Goal: Check status: Check status

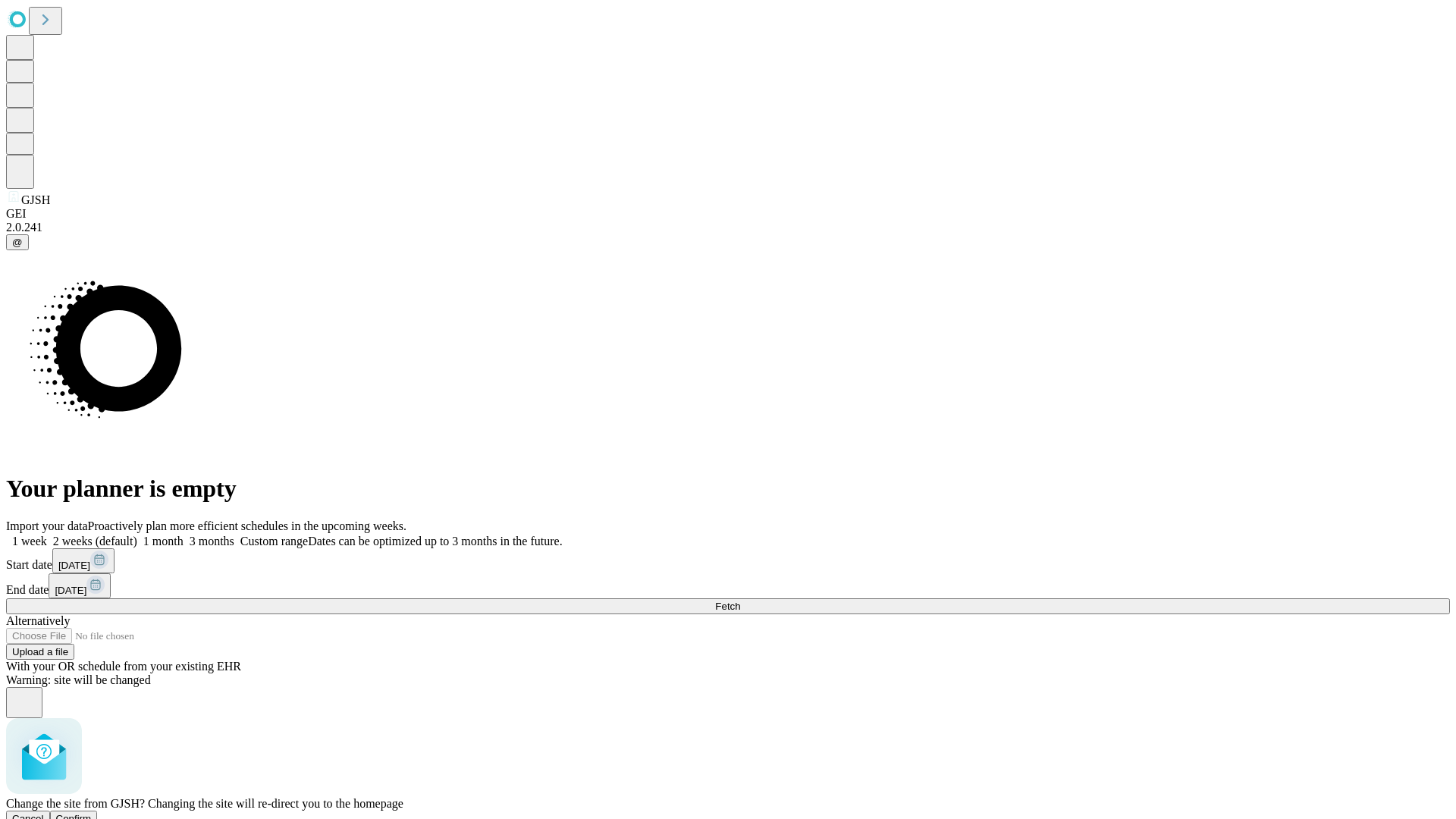
click at [92, 813] on span "Confirm" at bounding box center [74, 818] width 36 height 11
click at [47, 534] on label "1 week" at bounding box center [27, 540] width 41 height 13
click at [740, 601] on span "Fetch" at bounding box center [728, 606] width 25 height 11
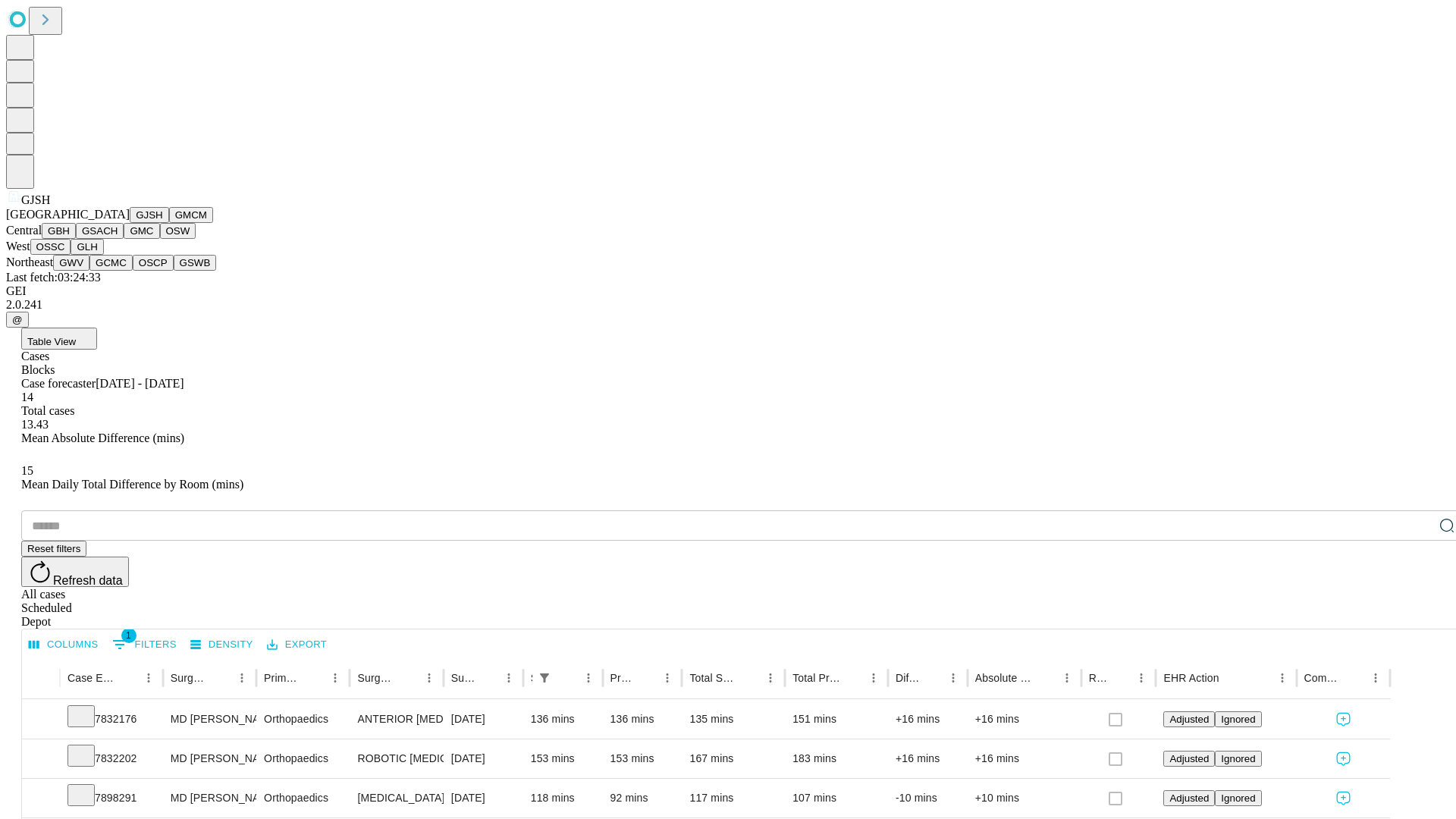
click at [169, 223] on button "GMCM" at bounding box center [191, 215] width 44 height 16
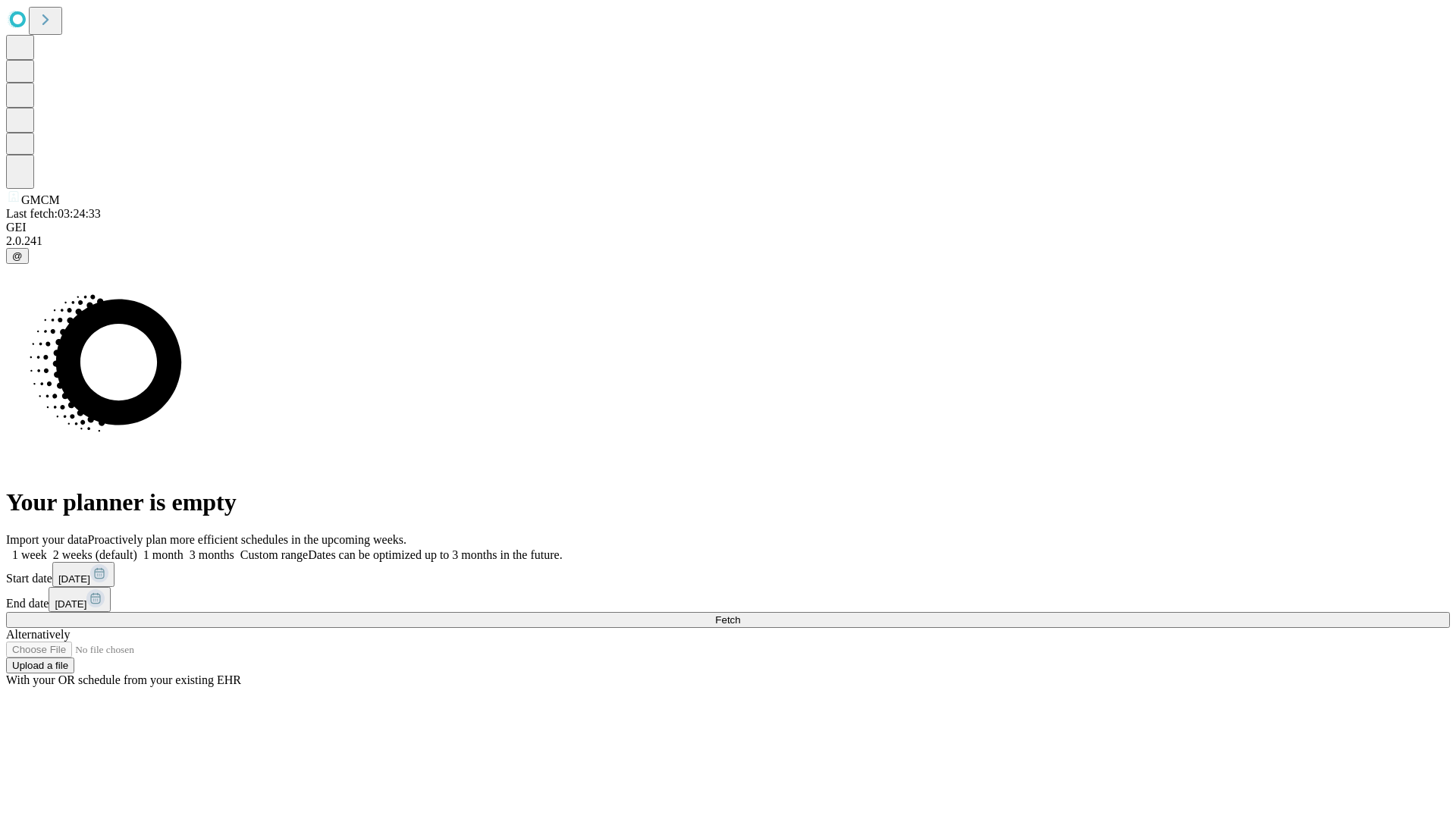
click at [740, 614] on span "Fetch" at bounding box center [728, 620] width 25 height 11
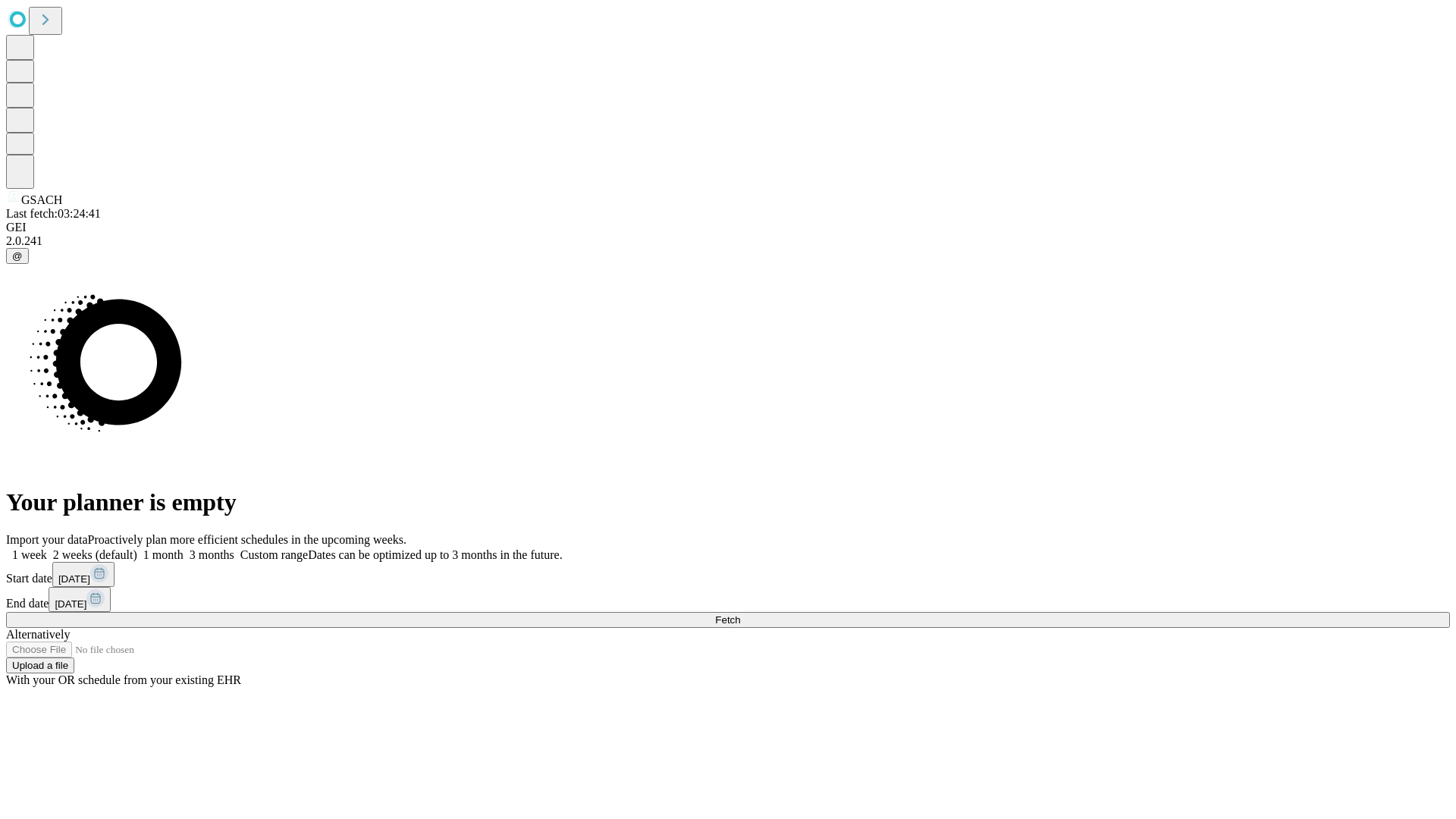
click at [47, 548] on label "1 week" at bounding box center [27, 555] width 41 height 13
click at [740, 614] on span "Fetch" at bounding box center [728, 620] width 25 height 11
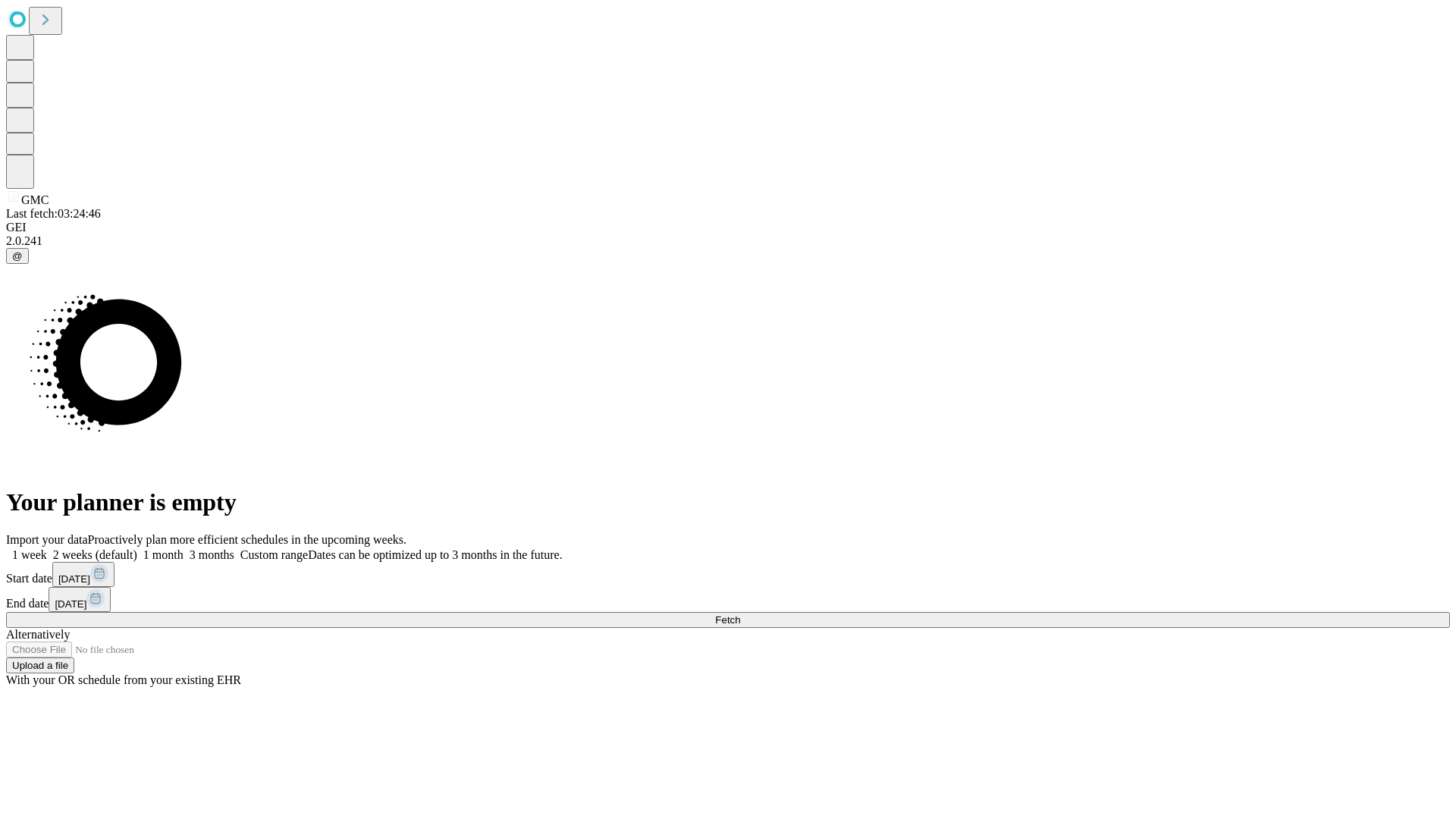
click at [47, 548] on label "1 week" at bounding box center [27, 555] width 41 height 13
click at [740, 614] on span "Fetch" at bounding box center [728, 620] width 25 height 11
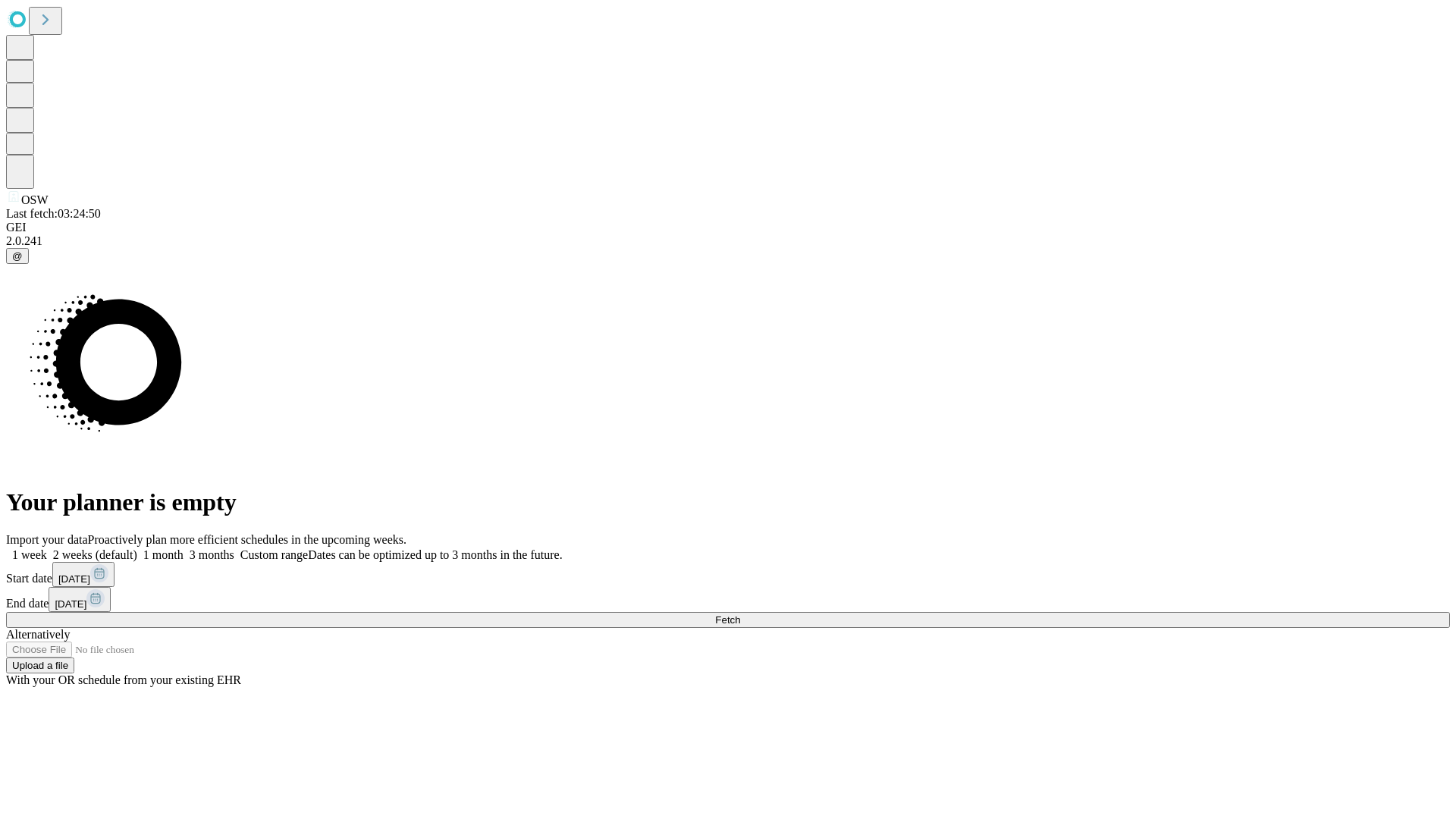
click at [740, 614] on span "Fetch" at bounding box center [728, 620] width 25 height 11
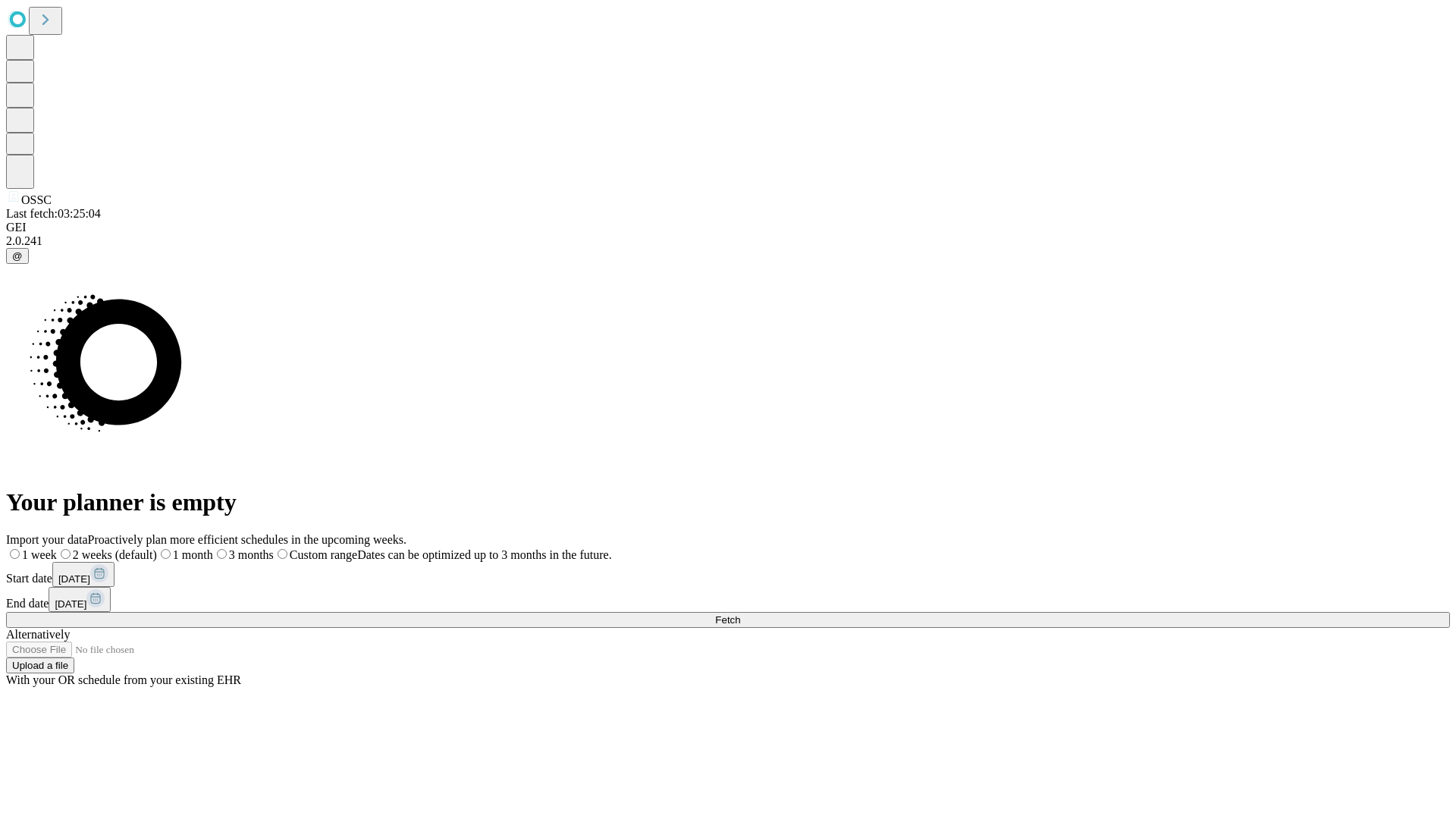
click at [57, 548] on label "1 week" at bounding box center [32, 555] width 51 height 13
click at [740, 614] on span "Fetch" at bounding box center [728, 620] width 25 height 11
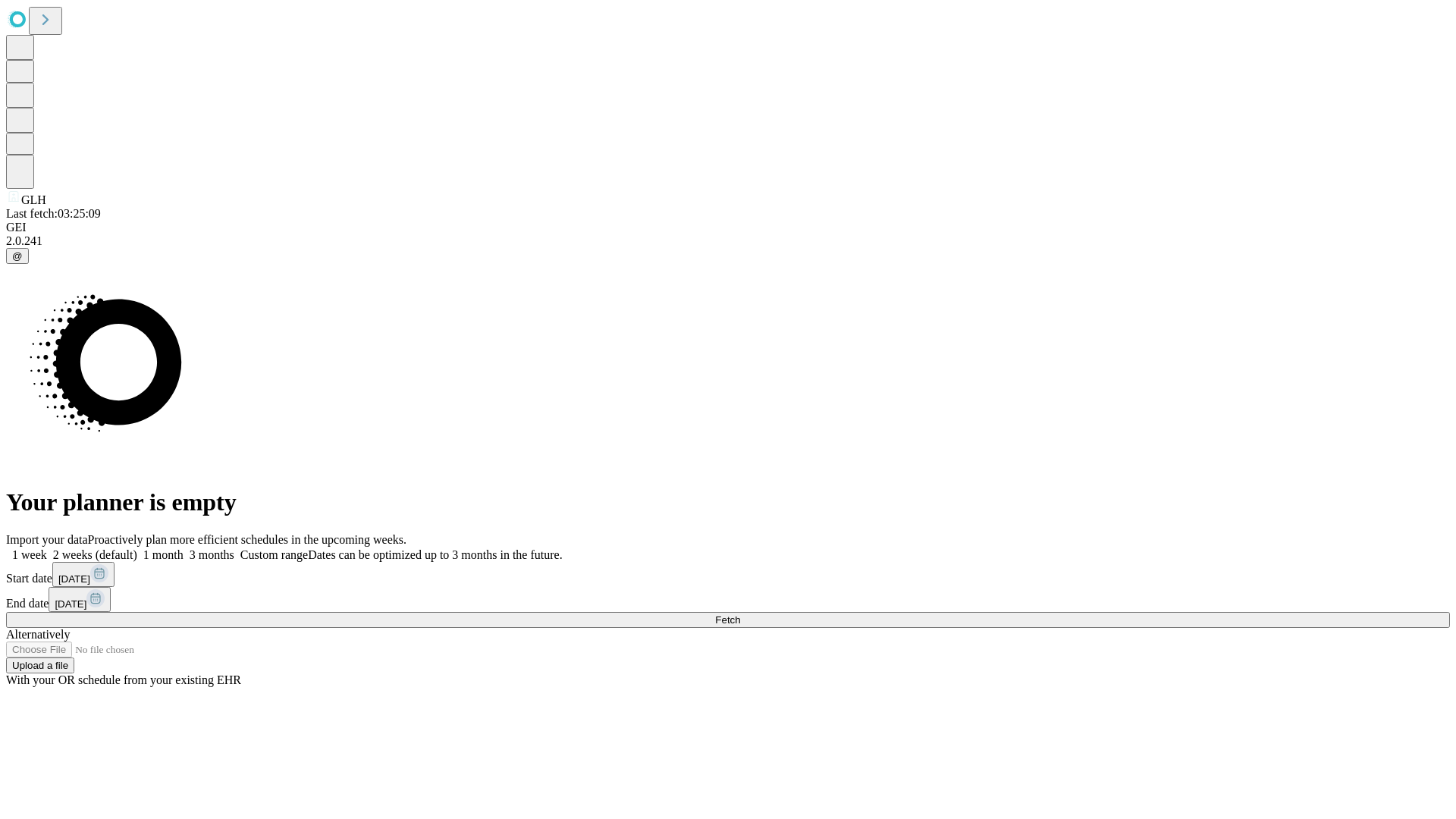
click at [47, 548] on label "1 week" at bounding box center [27, 555] width 41 height 13
click at [740, 614] on span "Fetch" at bounding box center [728, 620] width 25 height 11
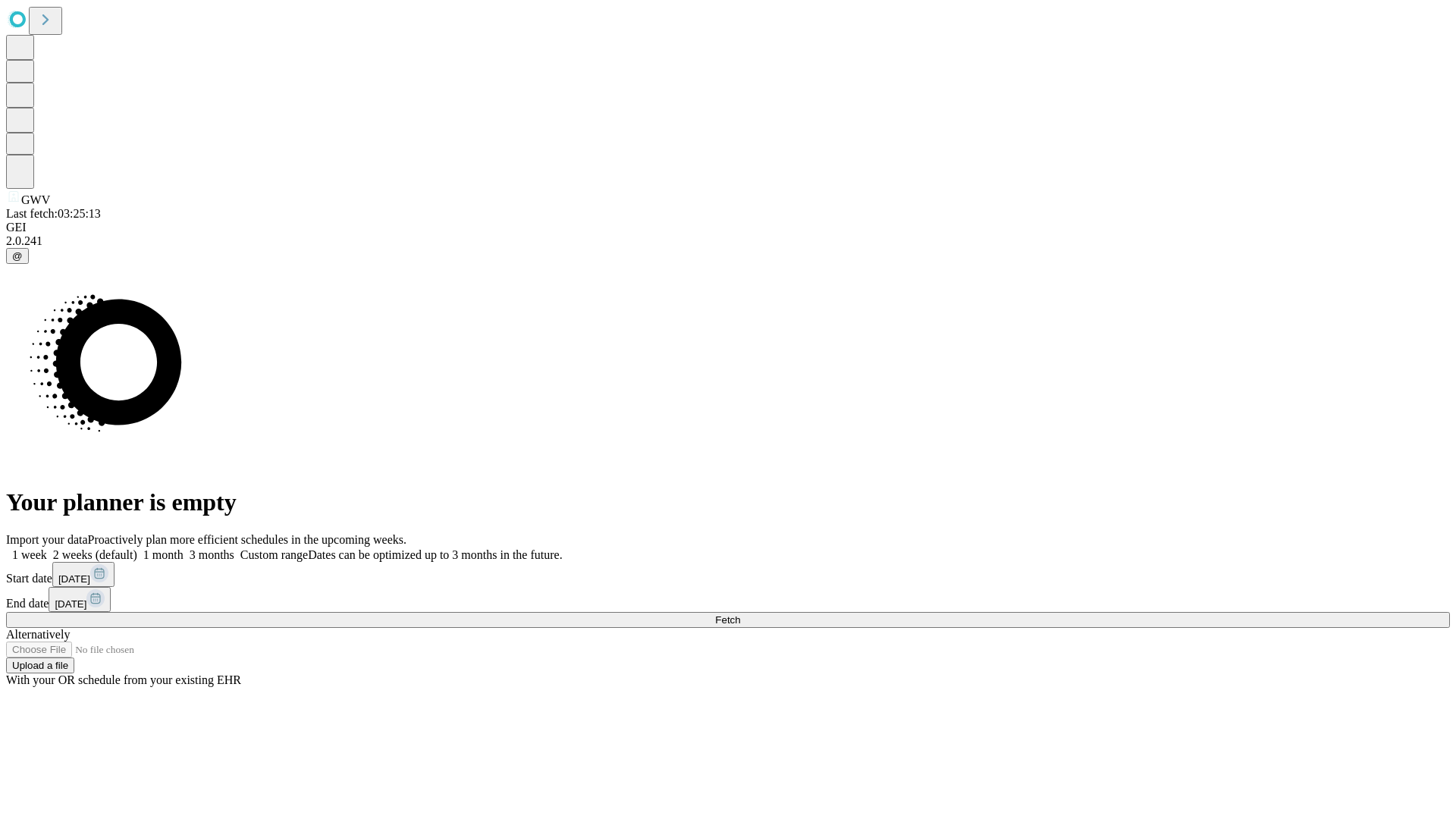
click at [47, 548] on label "1 week" at bounding box center [27, 555] width 41 height 13
click at [740, 614] on span "Fetch" at bounding box center [728, 620] width 25 height 11
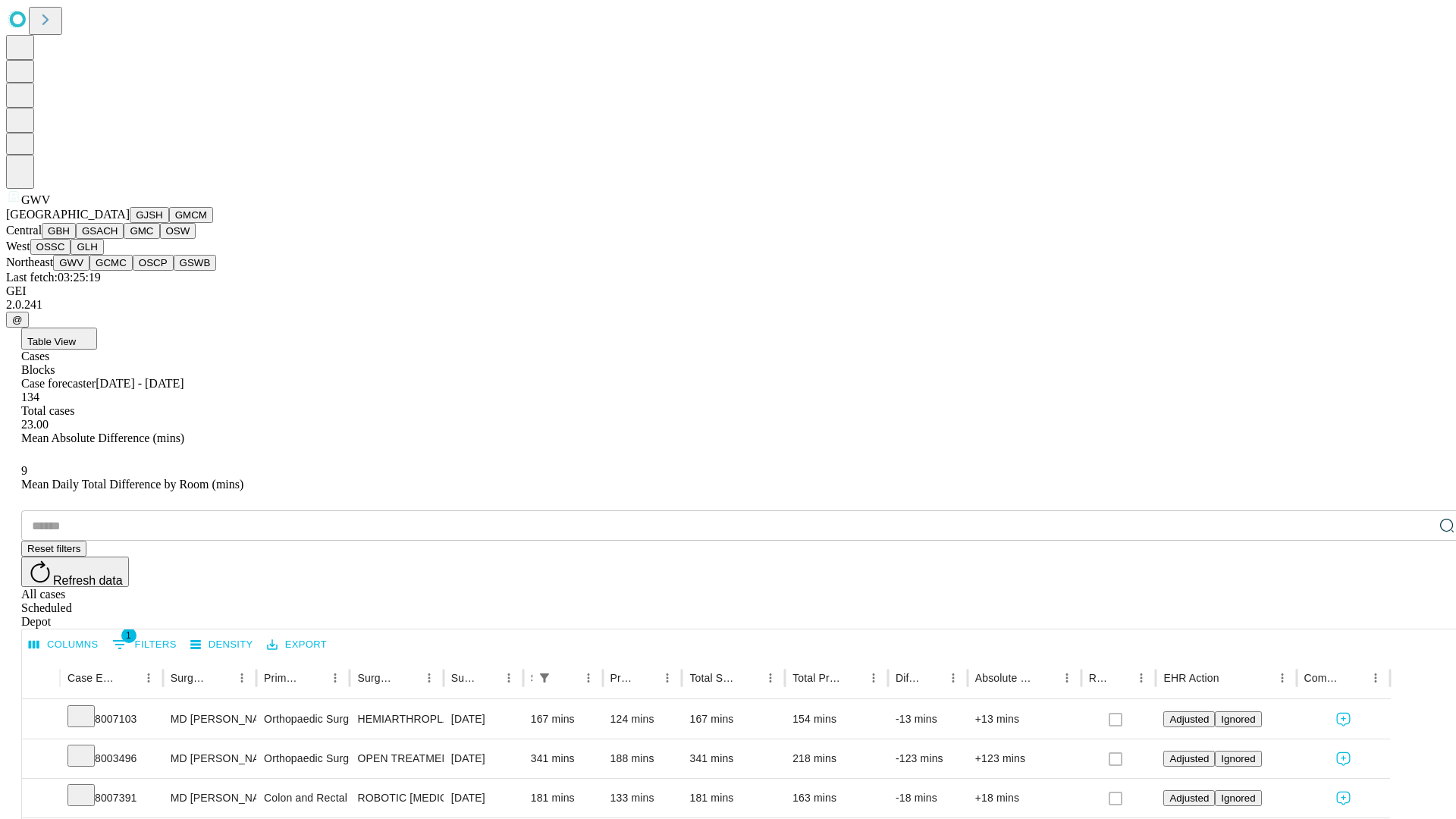
click at [117, 271] on button "GCMC" at bounding box center [111, 263] width 43 height 16
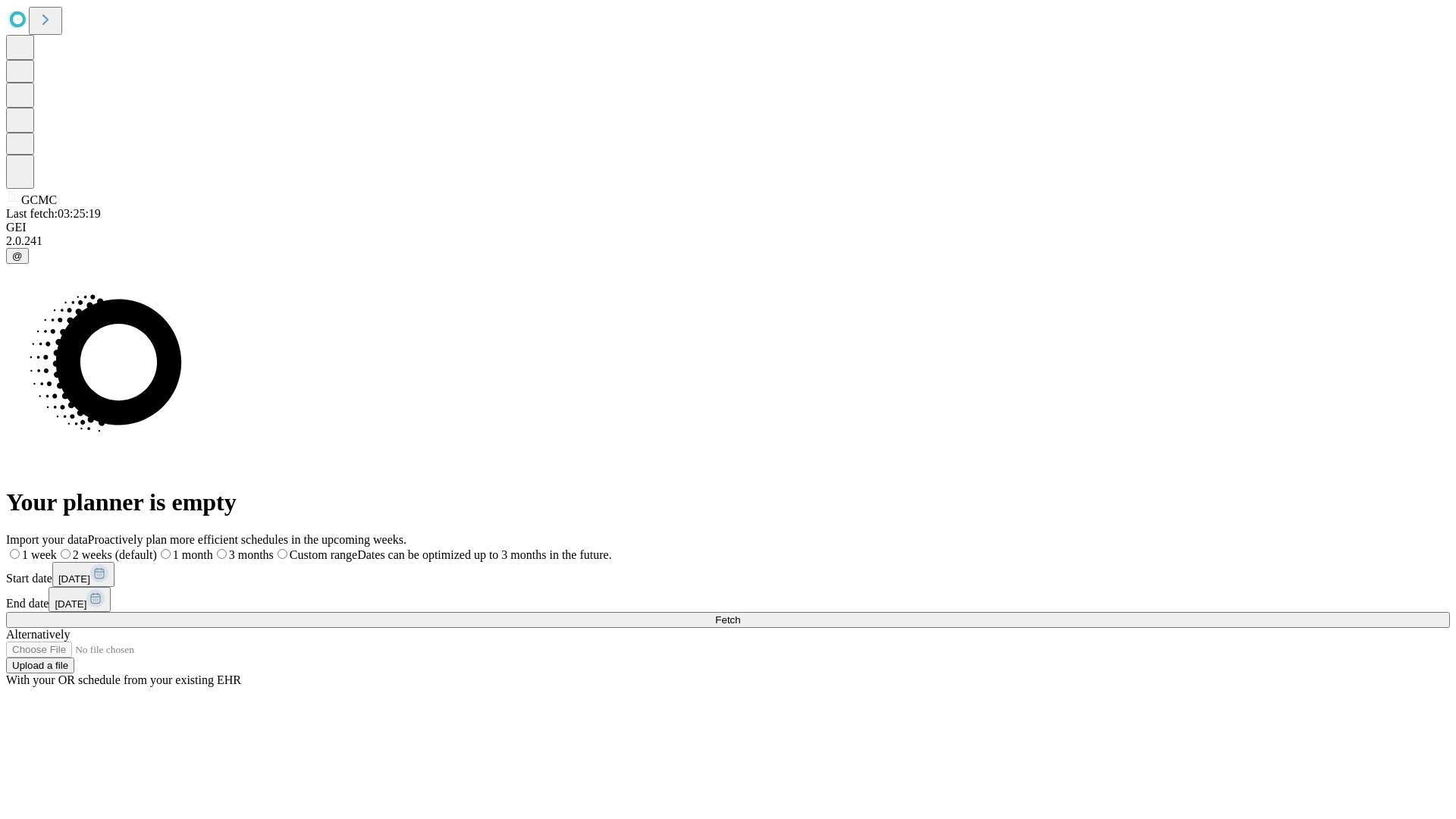
click at [740, 614] on span "Fetch" at bounding box center [728, 620] width 25 height 11
